Goal: Transaction & Acquisition: Purchase product/service

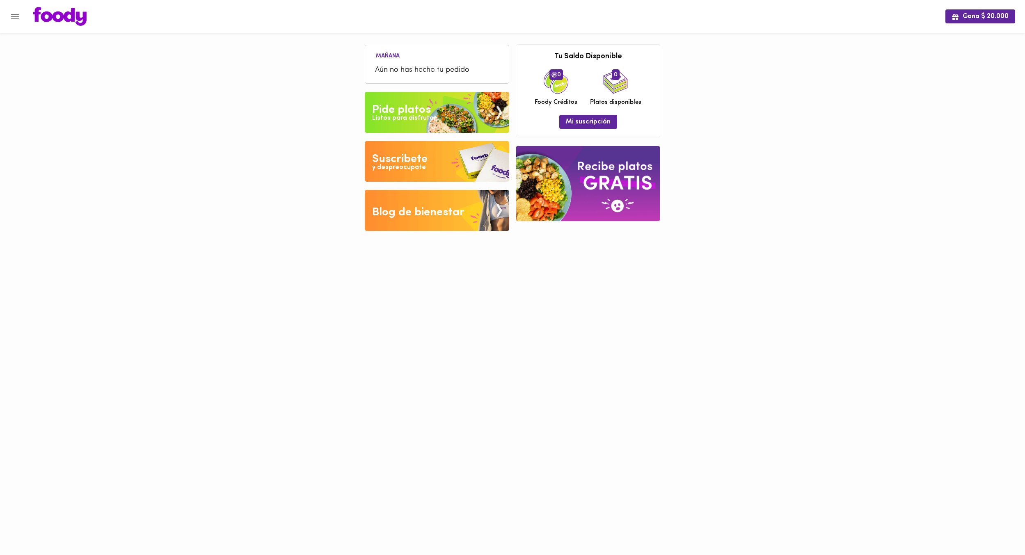
click at [281, 139] on div "Gana $ 20.000 [DATE] Aún no has hecho tu pedido Tu pago contraentrega por $- es…" at bounding box center [512, 121] width 1025 height 243
click at [461, 55] on ul "[DATE] Aún no has hecho tu pedido" at bounding box center [436, 65] width 135 height 35
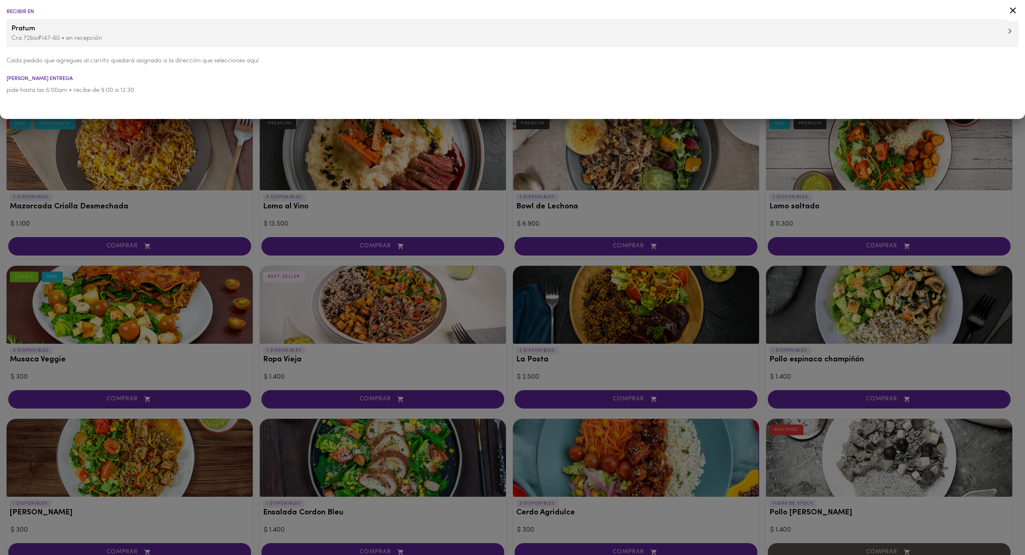
click at [210, 202] on div at bounding box center [512, 277] width 1025 height 555
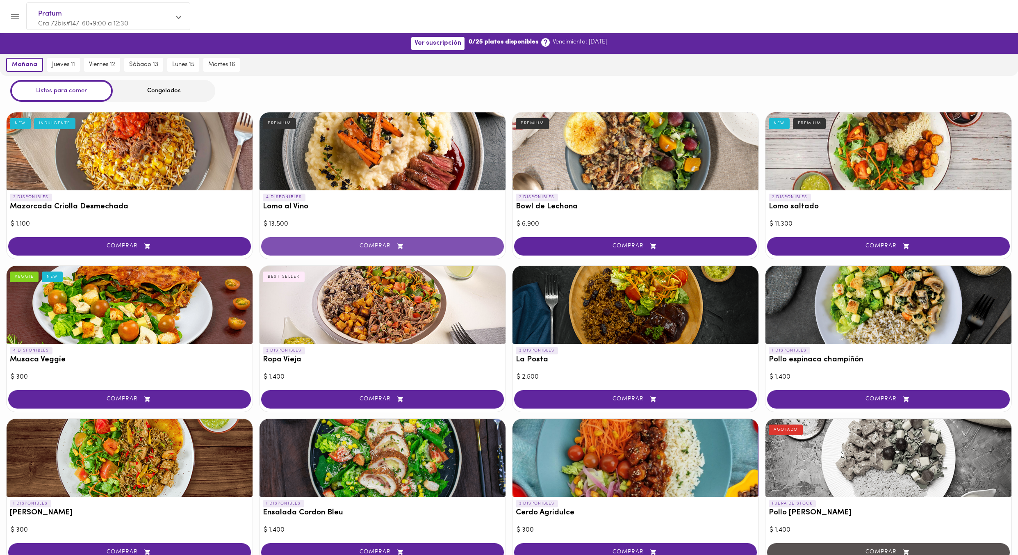
click at [410, 247] on span "COMPRAR" at bounding box center [383, 246] width 222 height 7
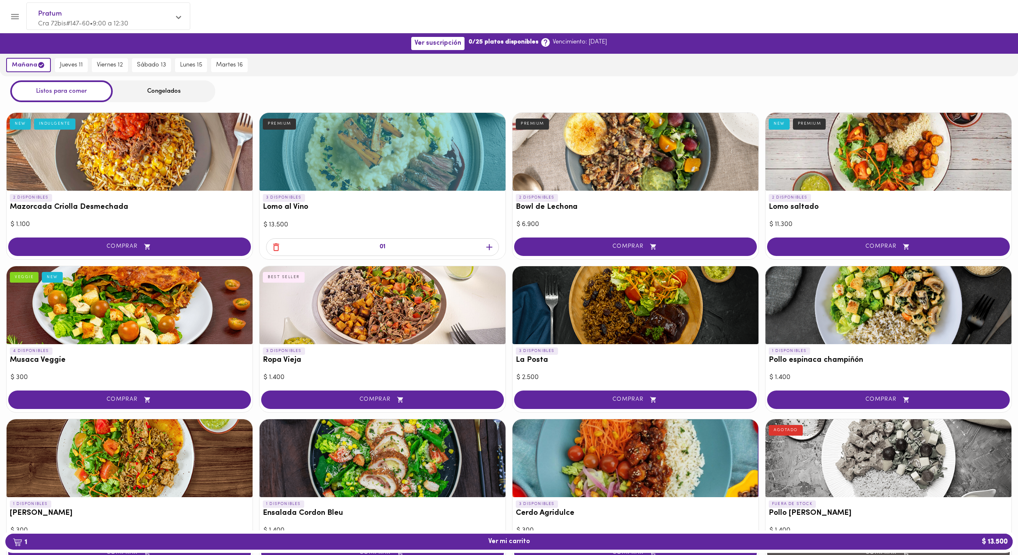
click at [276, 250] on icon "button" at bounding box center [276, 247] width 6 height 8
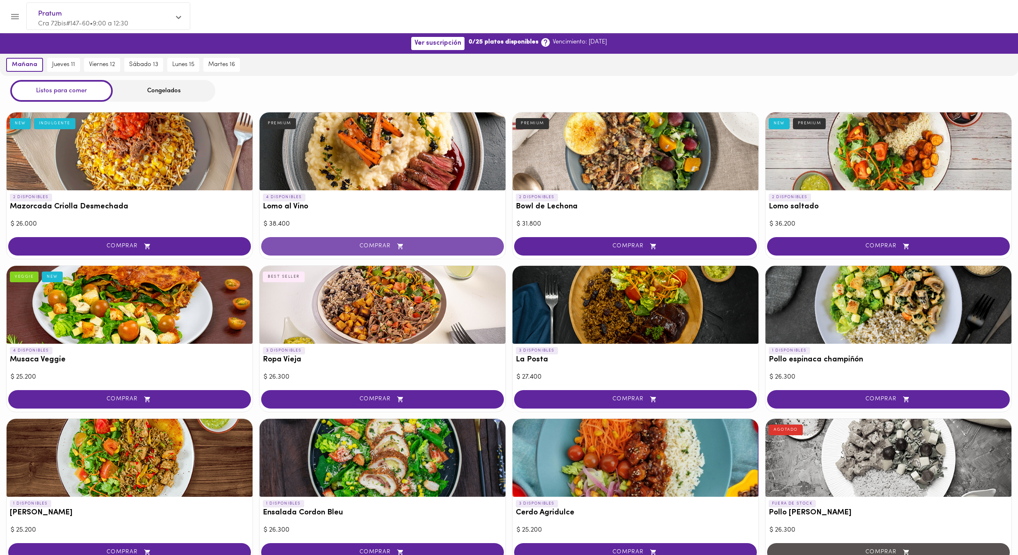
click at [355, 252] on button "COMPRAR" at bounding box center [382, 246] width 243 height 18
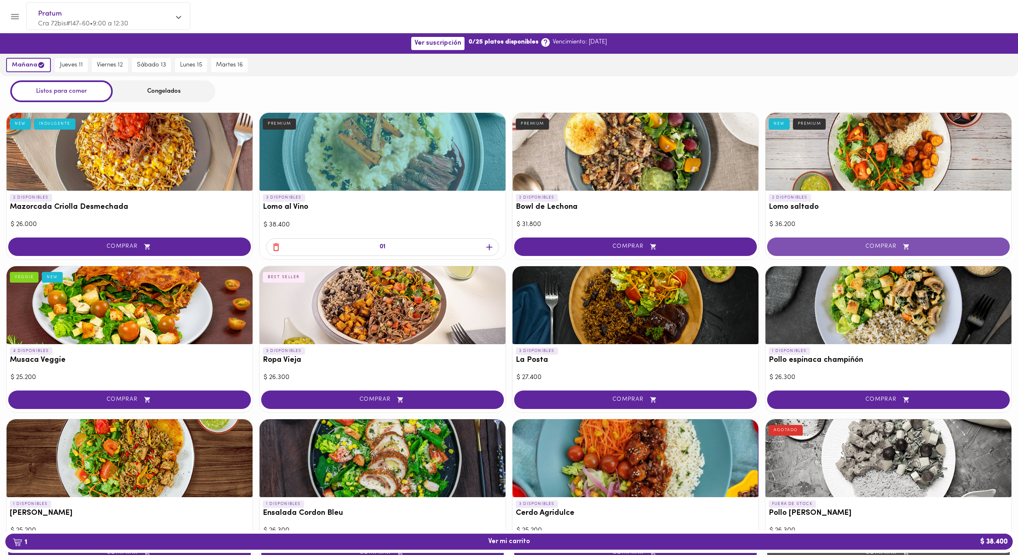
click at [832, 249] on span "COMPRAR" at bounding box center [889, 246] width 222 height 7
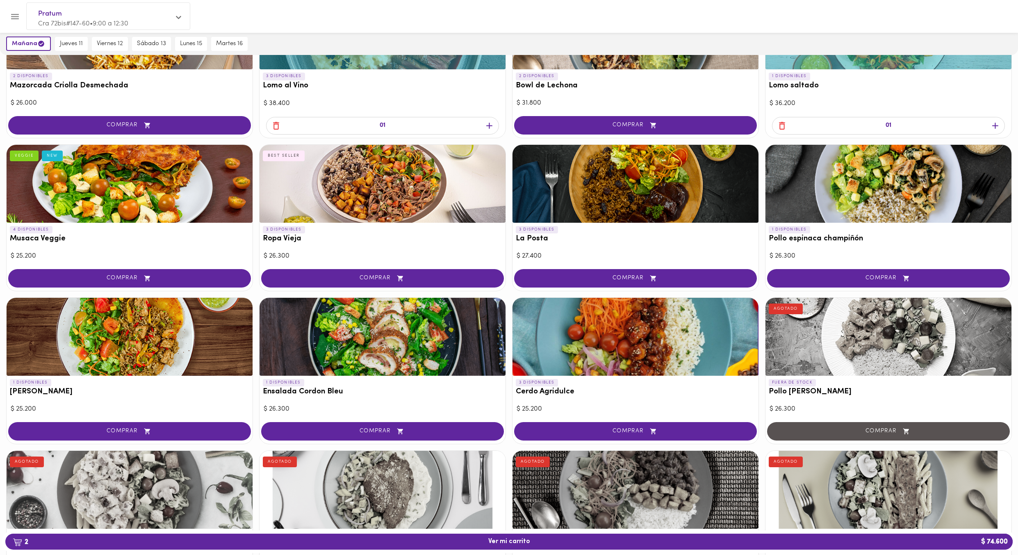
scroll to position [123, 0]
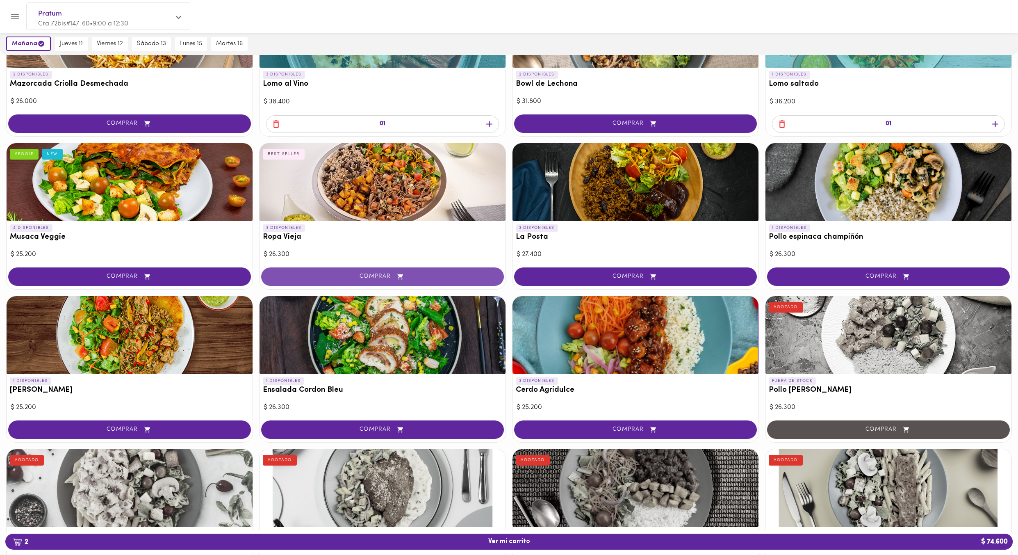
click at [355, 282] on button "COMPRAR" at bounding box center [382, 276] width 243 height 18
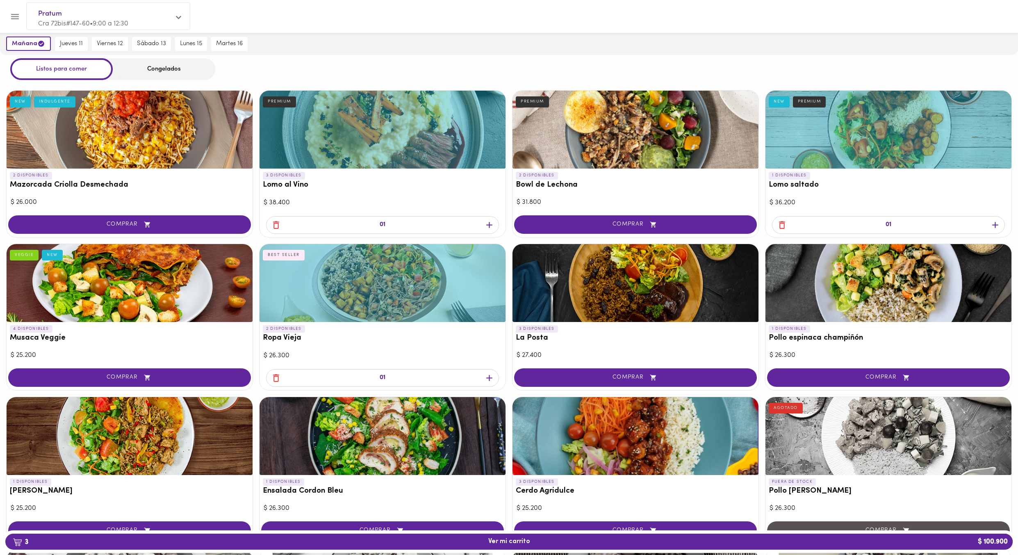
scroll to position [0, 0]
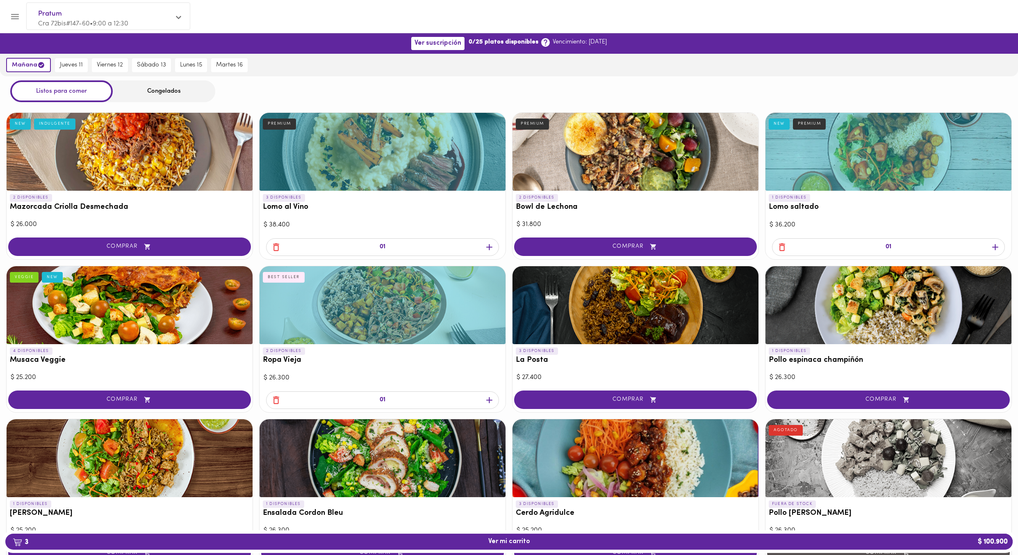
click at [161, 93] on div "Congelados" at bounding box center [164, 91] width 103 height 22
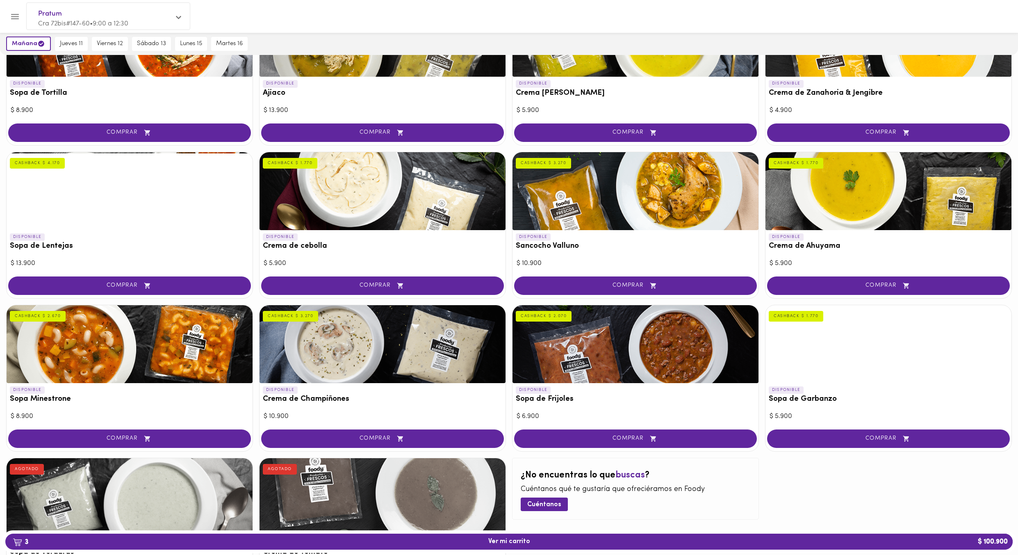
scroll to position [205, 0]
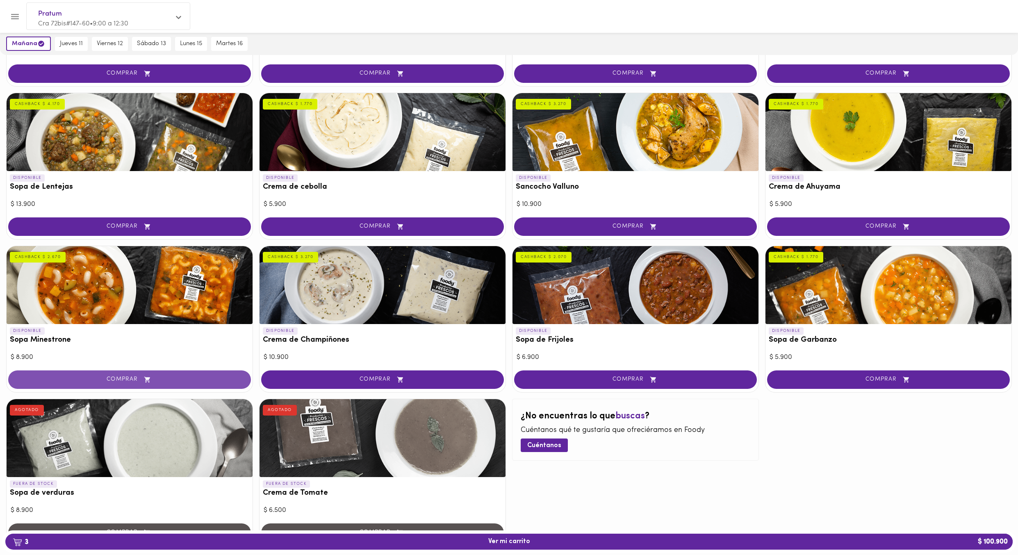
click at [132, 382] on span "COMPRAR" at bounding box center [129, 379] width 222 height 7
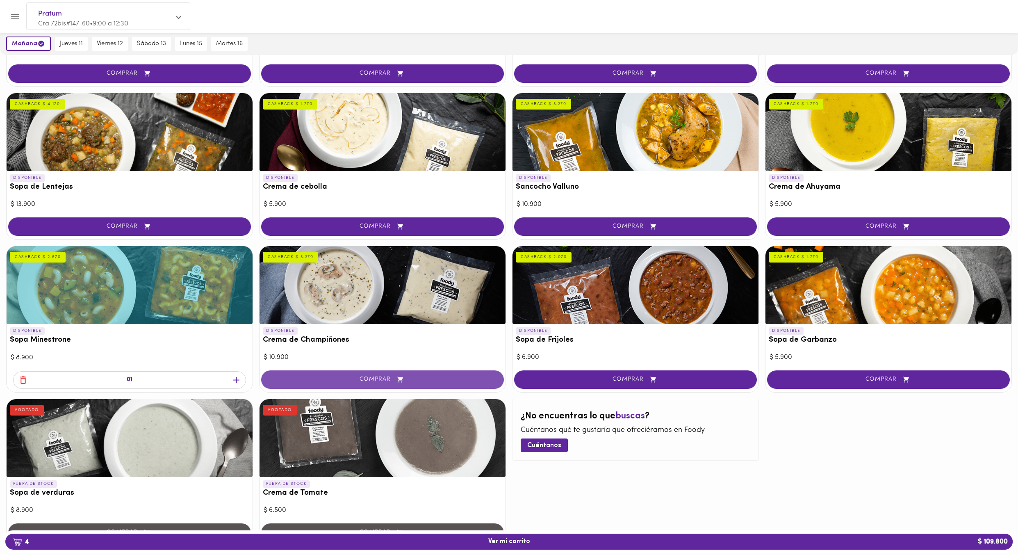
click at [366, 377] on span "COMPRAR" at bounding box center [383, 379] width 222 height 7
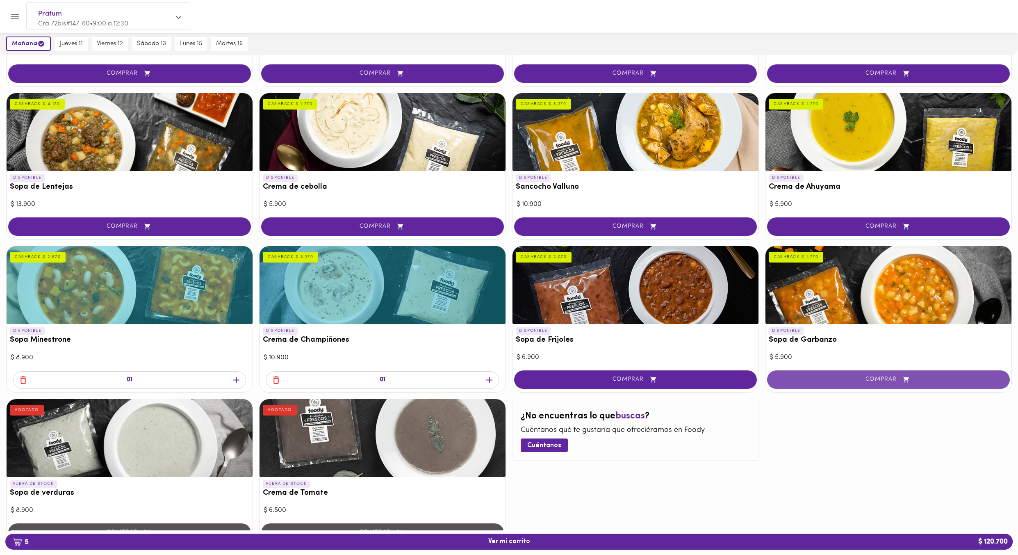
click at [895, 381] on span "COMPRAR" at bounding box center [889, 379] width 222 height 7
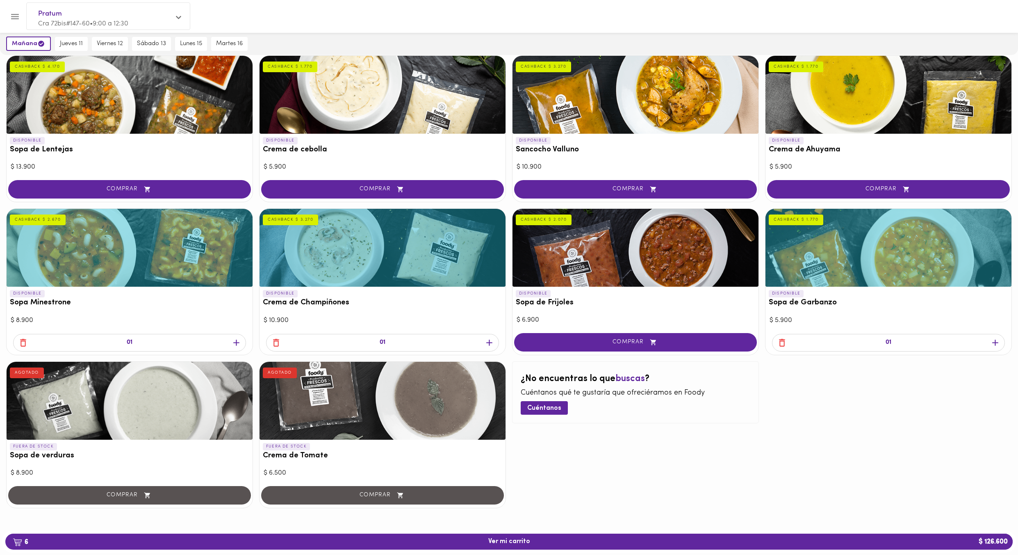
scroll to position [243, 0]
click at [21, 344] on icon "button" at bounding box center [23, 342] width 10 height 10
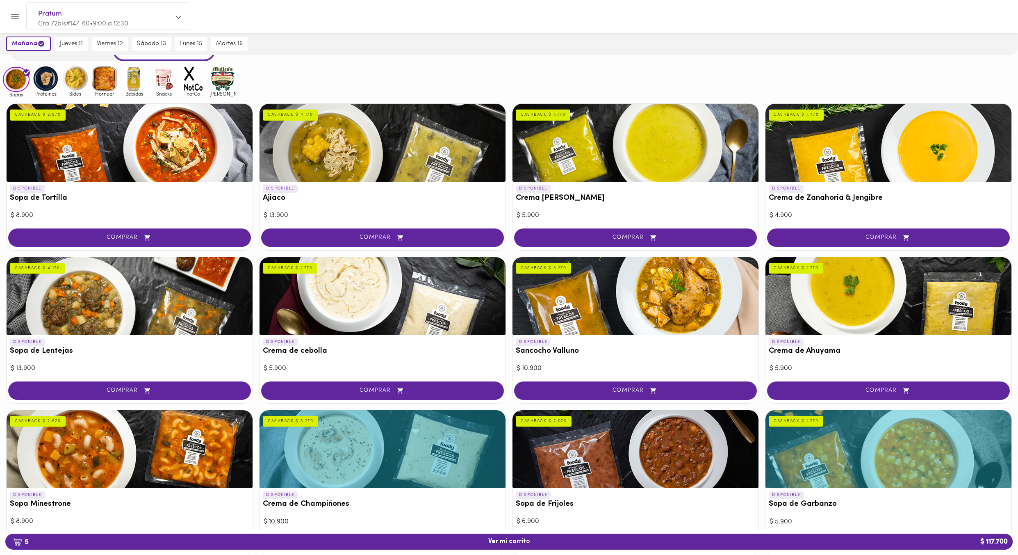
scroll to position [0, 0]
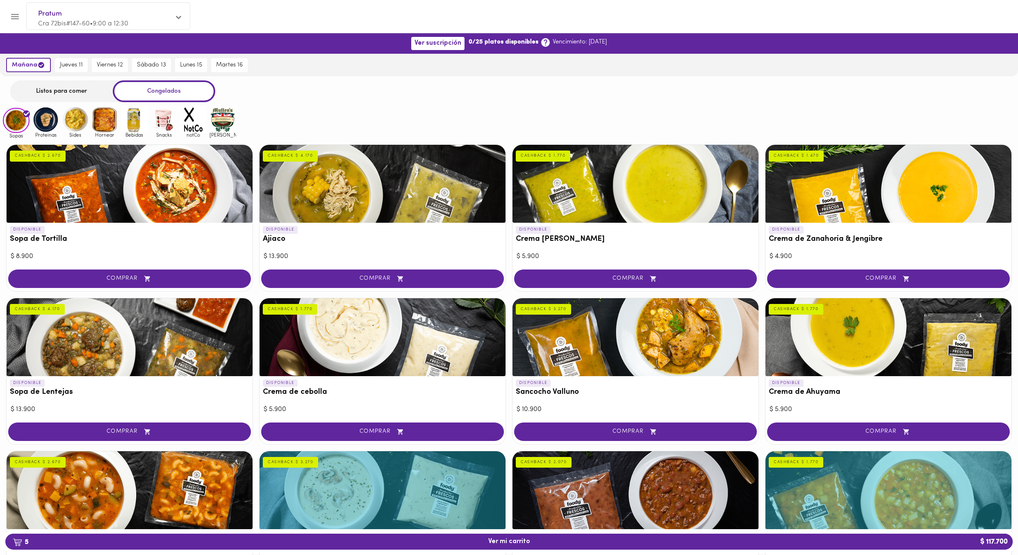
drag, startPoint x: 53, startPoint y: 122, endPoint x: 51, endPoint y: 127, distance: 5.2
click at [53, 122] on img at bounding box center [45, 119] width 27 height 27
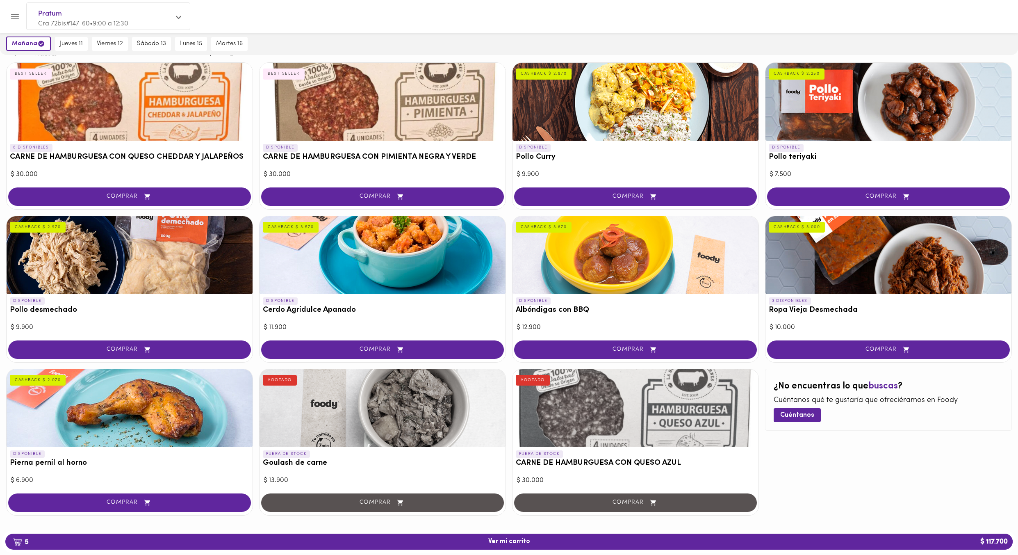
scroll to position [90, 0]
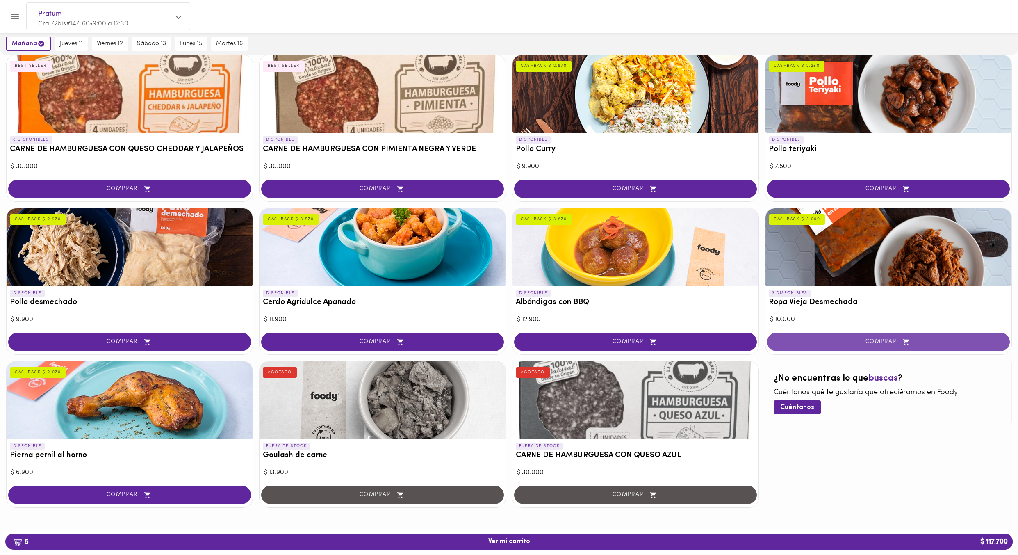
click at [856, 341] on span "COMPRAR" at bounding box center [889, 341] width 222 height 7
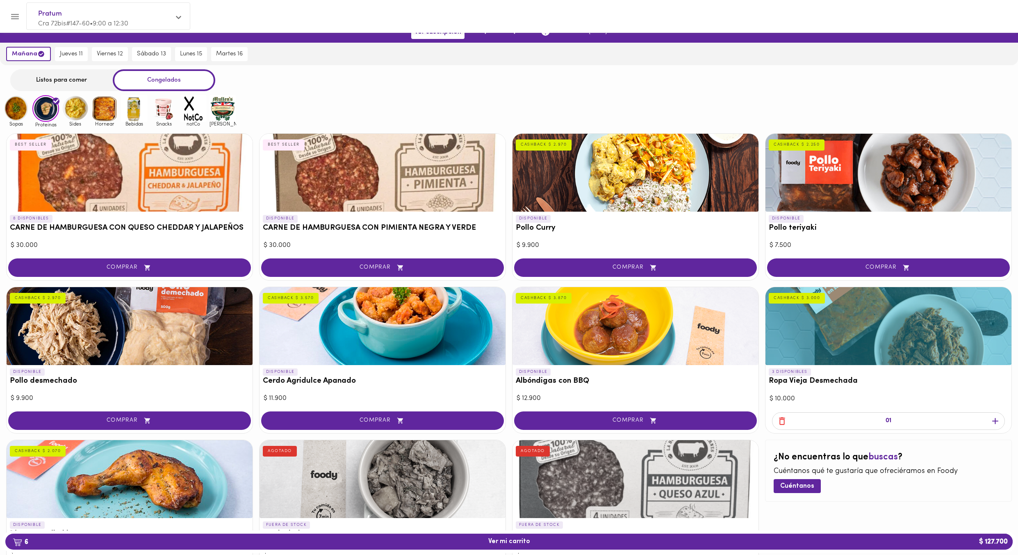
scroll to position [0, 0]
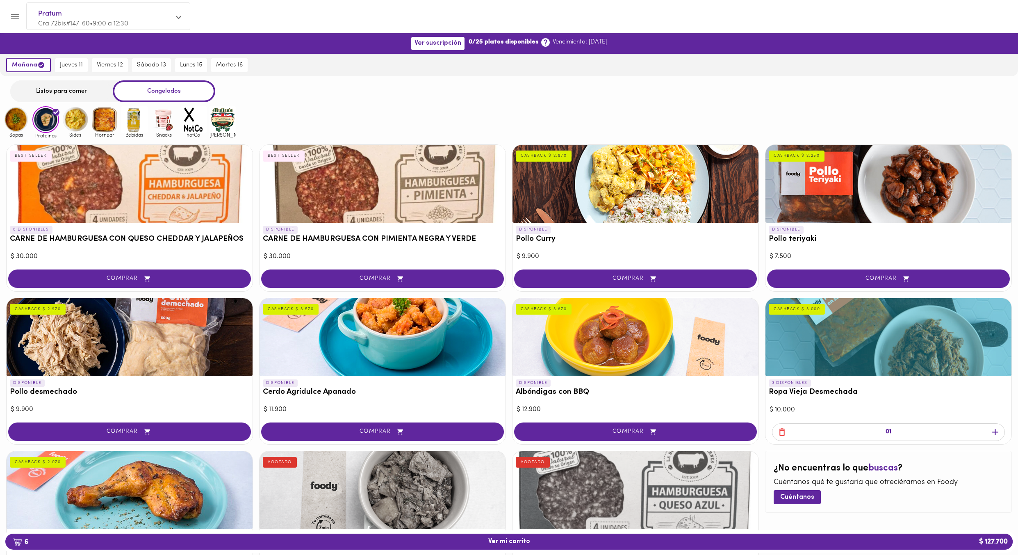
click at [67, 127] on img at bounding box center [75, 119] width 27 height 27
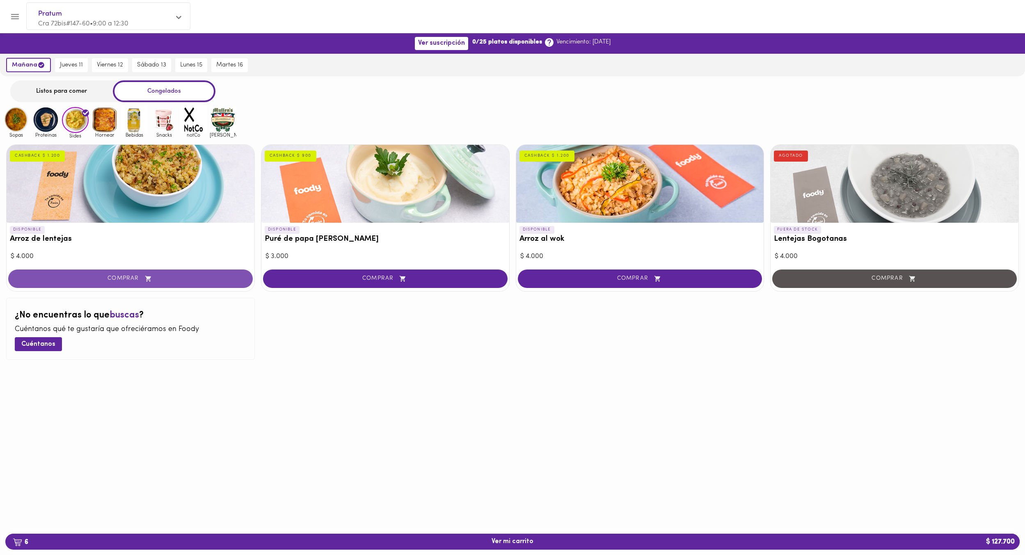
click at [135, 285] on button "COMPRAR" at bounding box center [130, 278] width 244 height 18
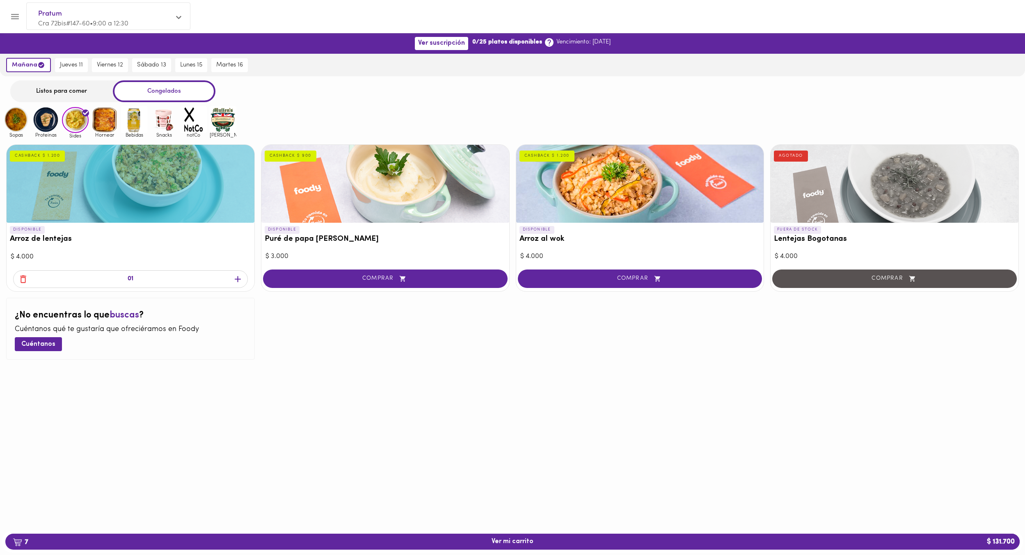
click at [43, 123] on img at bounding box center [45, 119] width 27 height 27
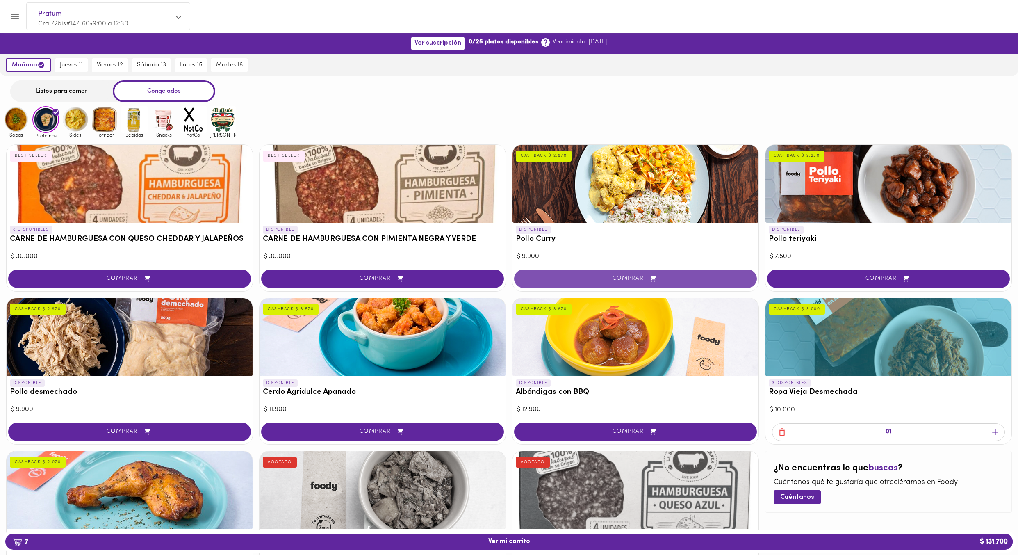
click at [648, 276] on span "COMPRAR" at bounding box center [636, 278] width 222 height 7
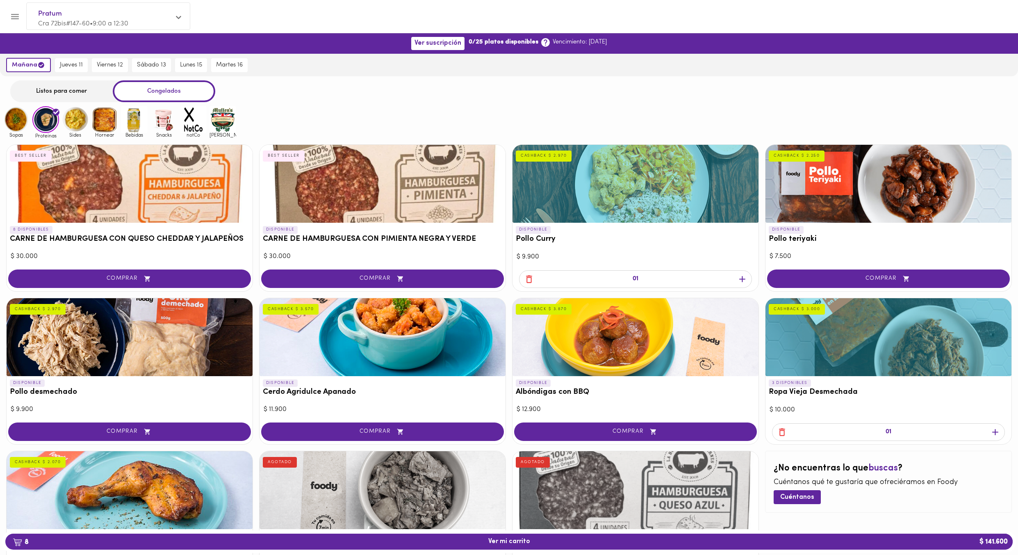
click at [132, 121] on img at bounding box center [134, 119] width 27 height 27
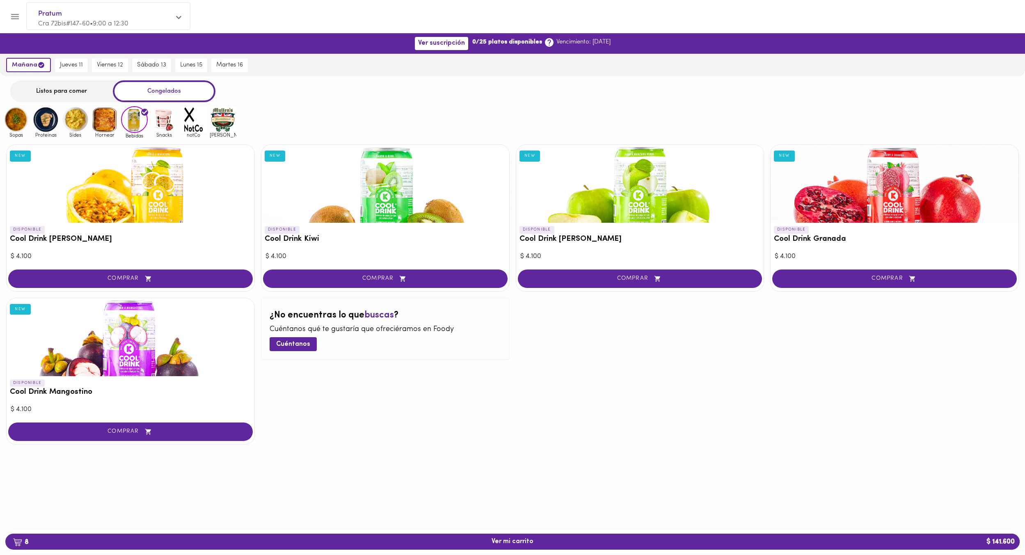
click at [159, 120] on img at bounding box center [164, 119] width 27 height 27
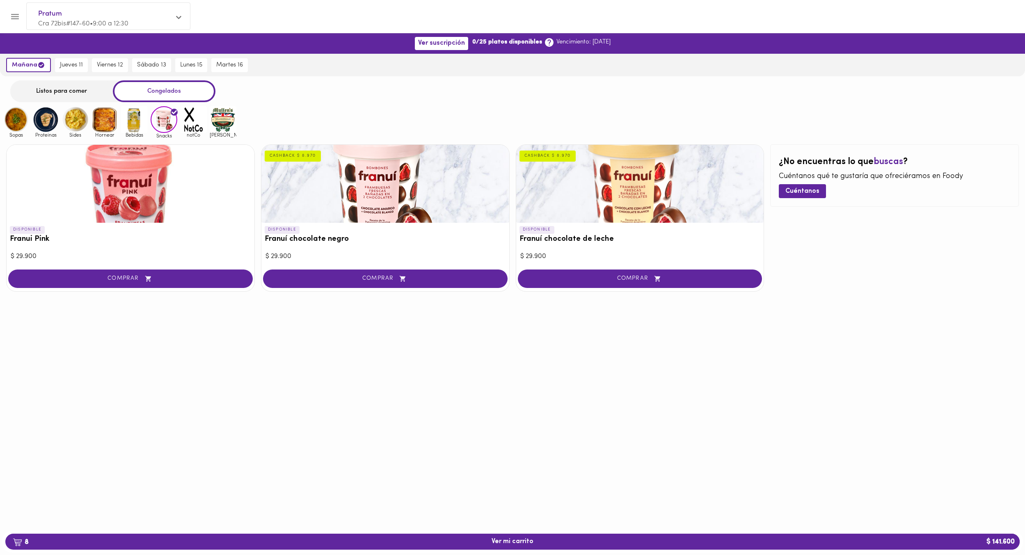
click at [192, 121] on img at bounding box center [193, 119] width 27 height 27
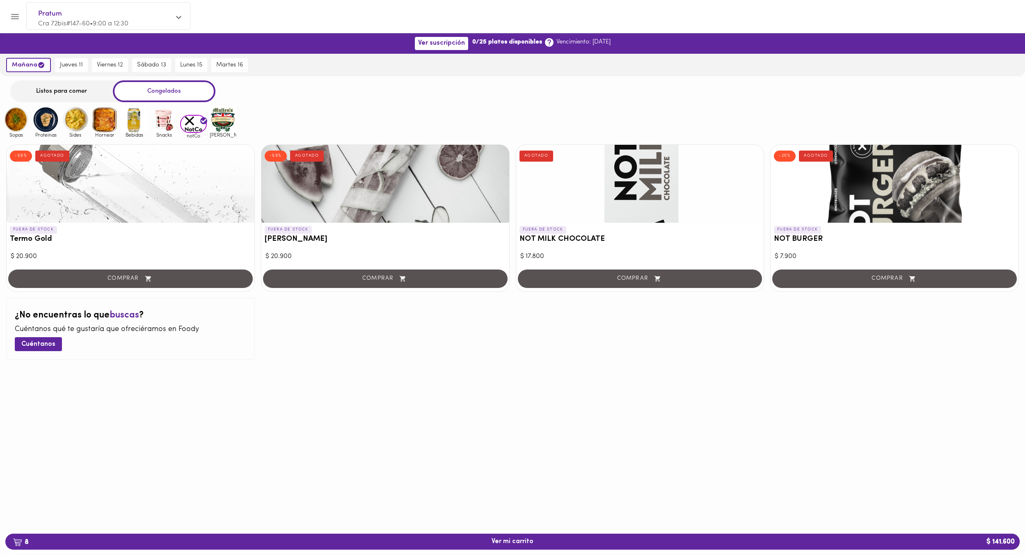
click at [230, 118] on img at bounding box center [223, 119] width 27 height 27
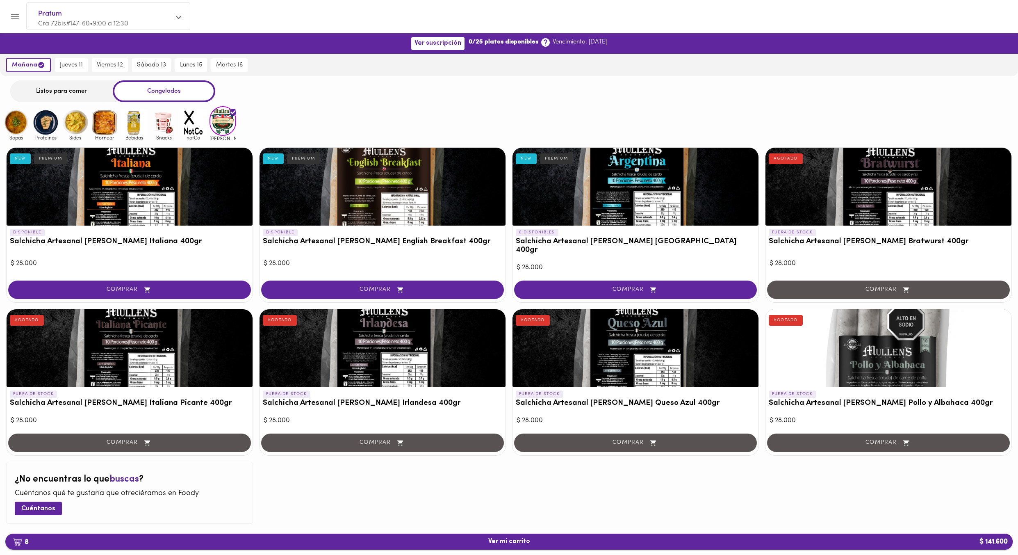
click at [184, 541] on span "8 Ver mi carrito $ 141.600" at bounding box center [509, 542] width 995 height 8
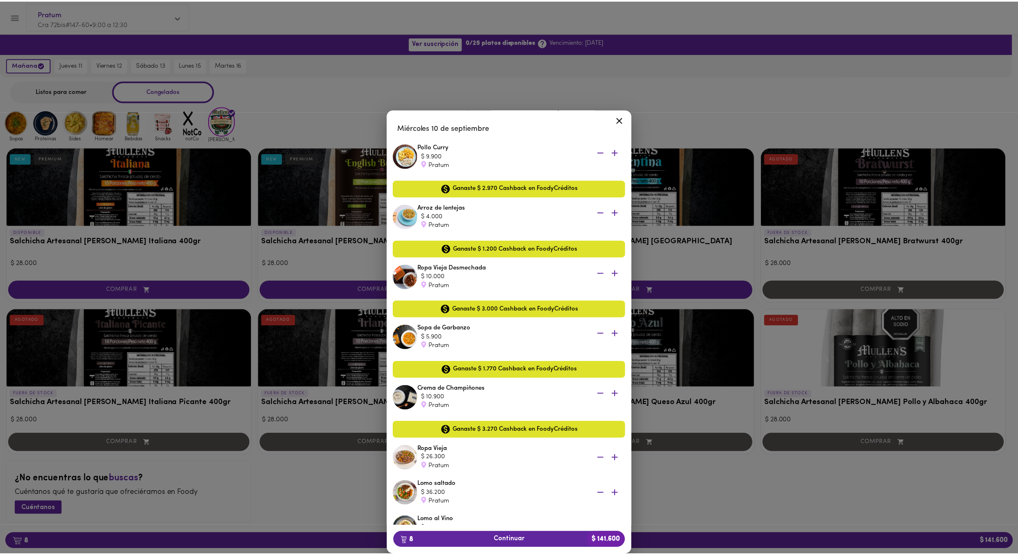
scroll to position [103, 0]
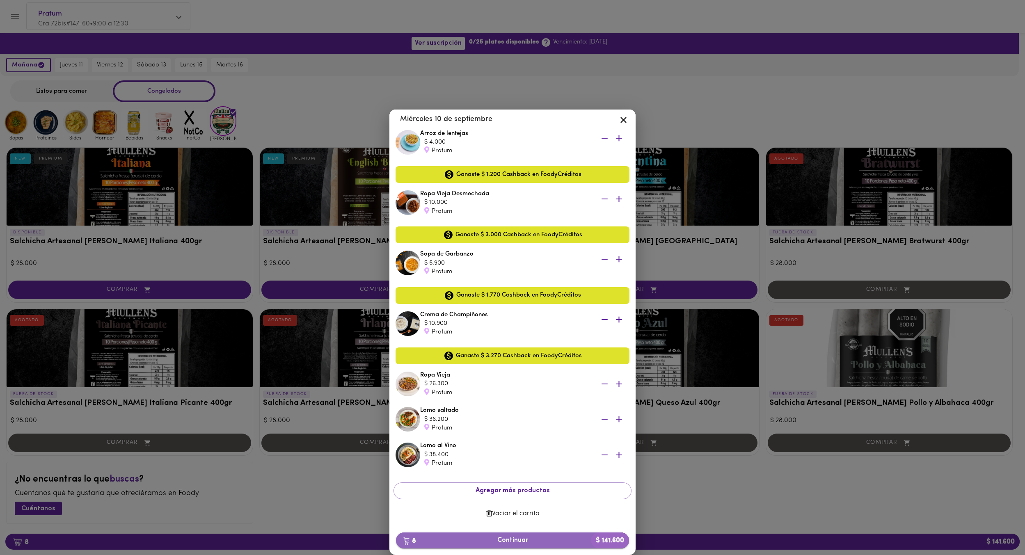
click at [507, 540] on span "8 Continuar $ 141.600" at bounding box center [512, 541] width 220 height 8
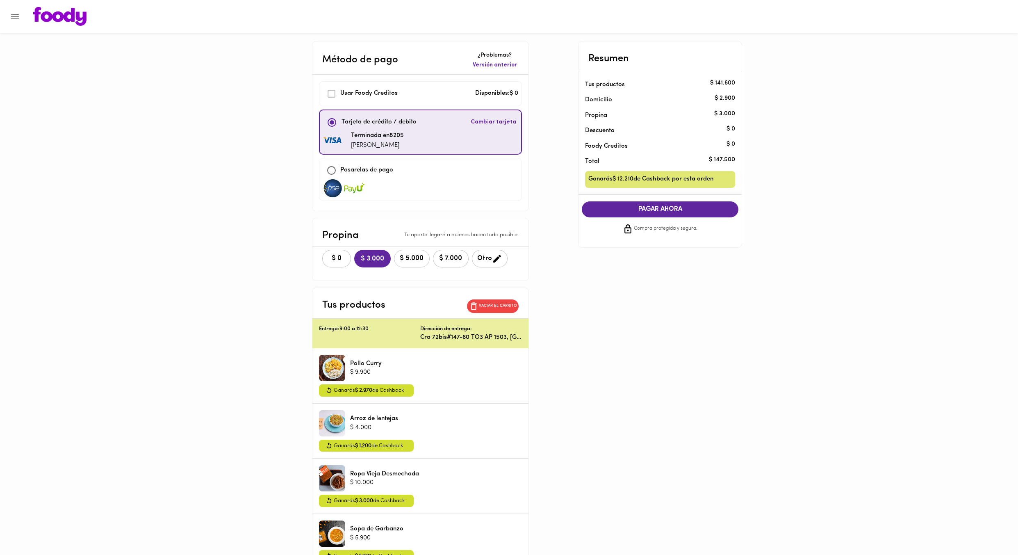
click at [425, 258] on span "$ 5.000" at bounding box center [412, 259] width 25 height 8
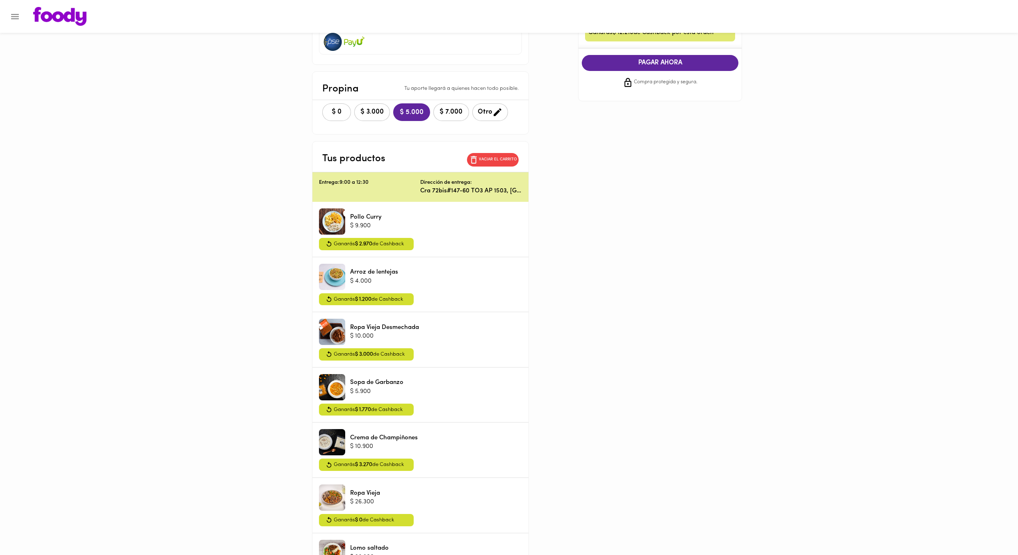
scroll to position [101, 0]
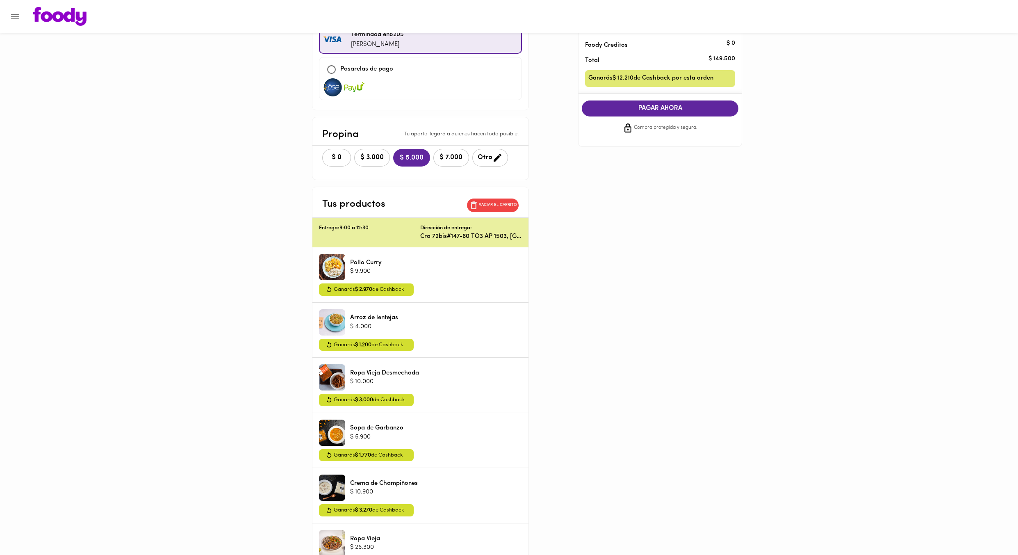
click at [626, 105] on span "PAGAR AHORA" at bounding box center [660, 109] width 140 height 8
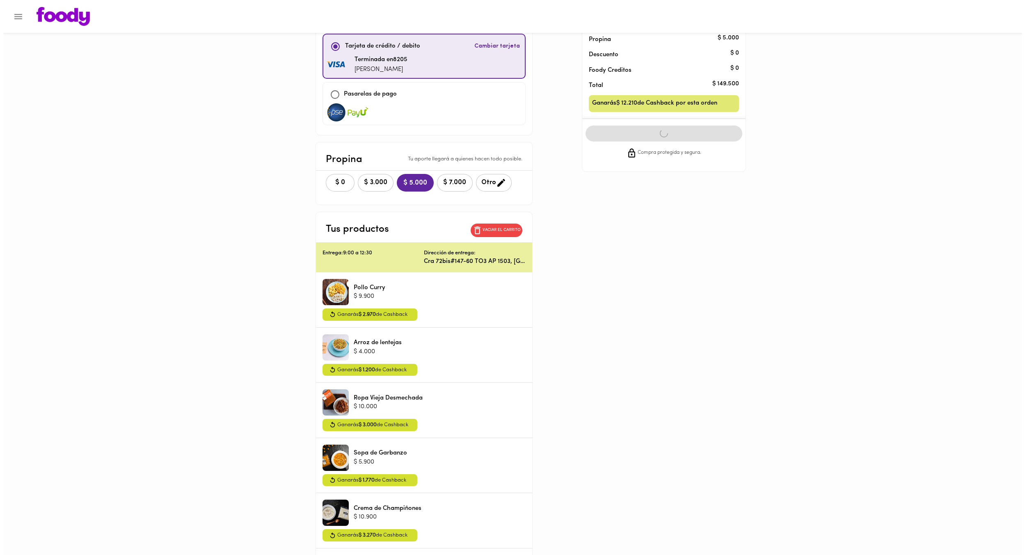
scroll to position [0, 0]
